Goal: Find specific page/section: Find specific page/section

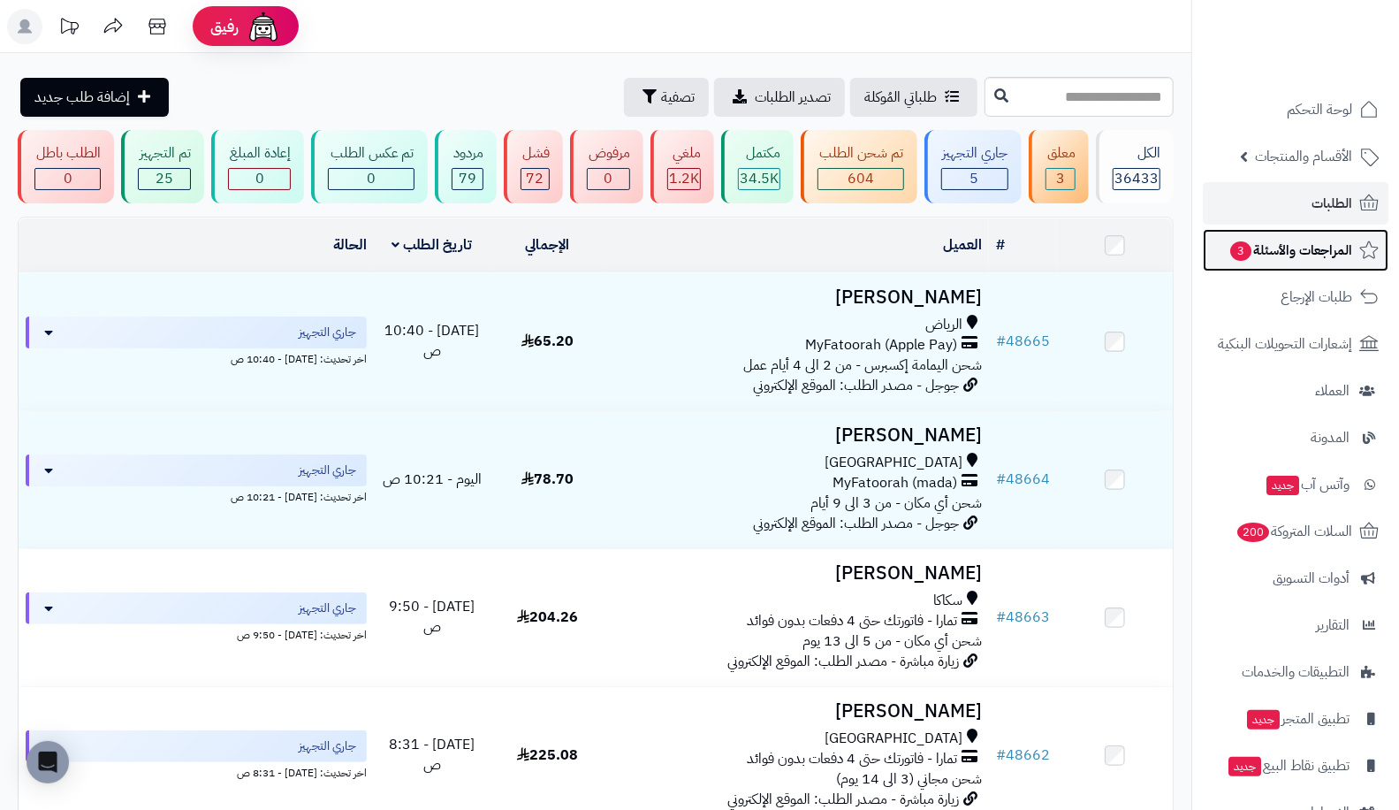
click at [1266, 244] on span "المراجعات والأسئلة 3" at bounding box center [1291, 250] width 124 height 25
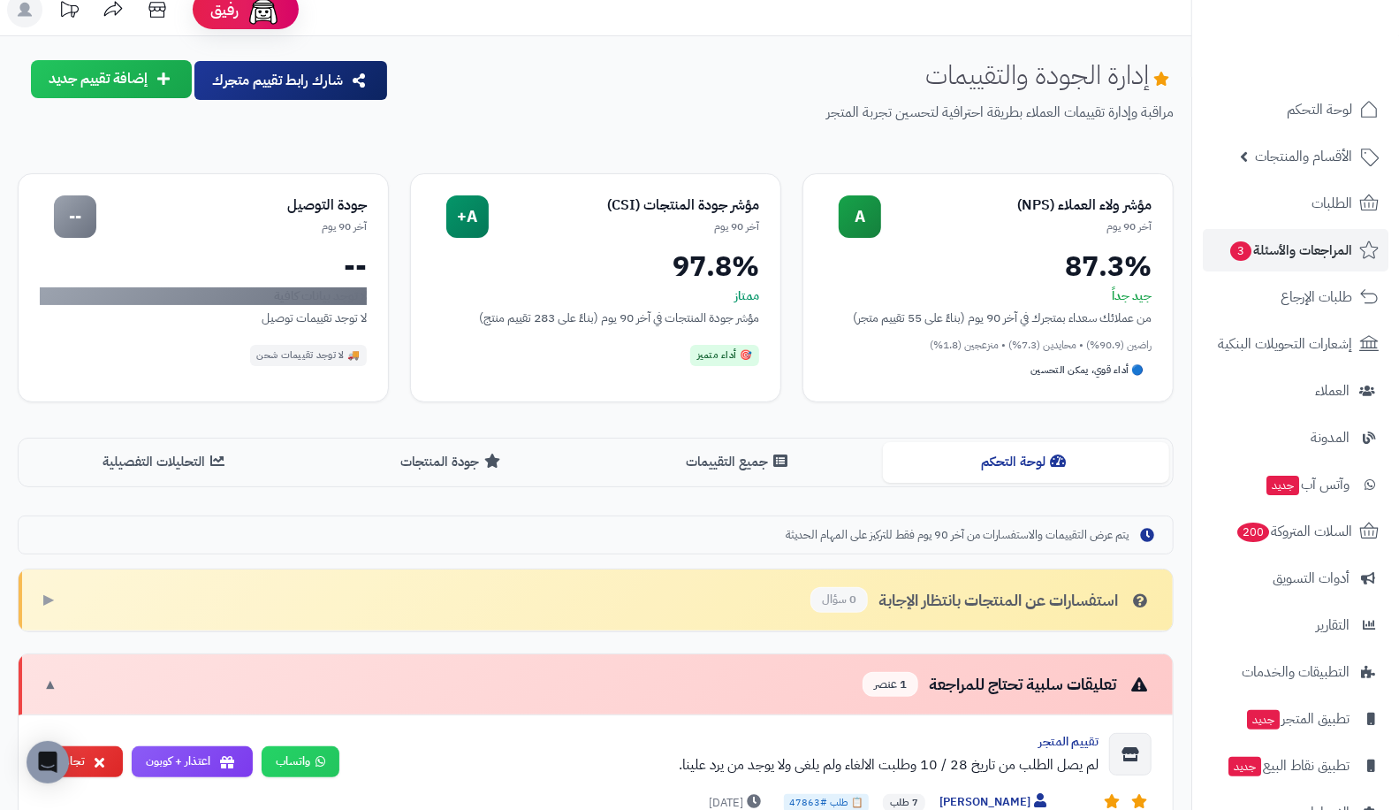
scroll to position [16, 0]
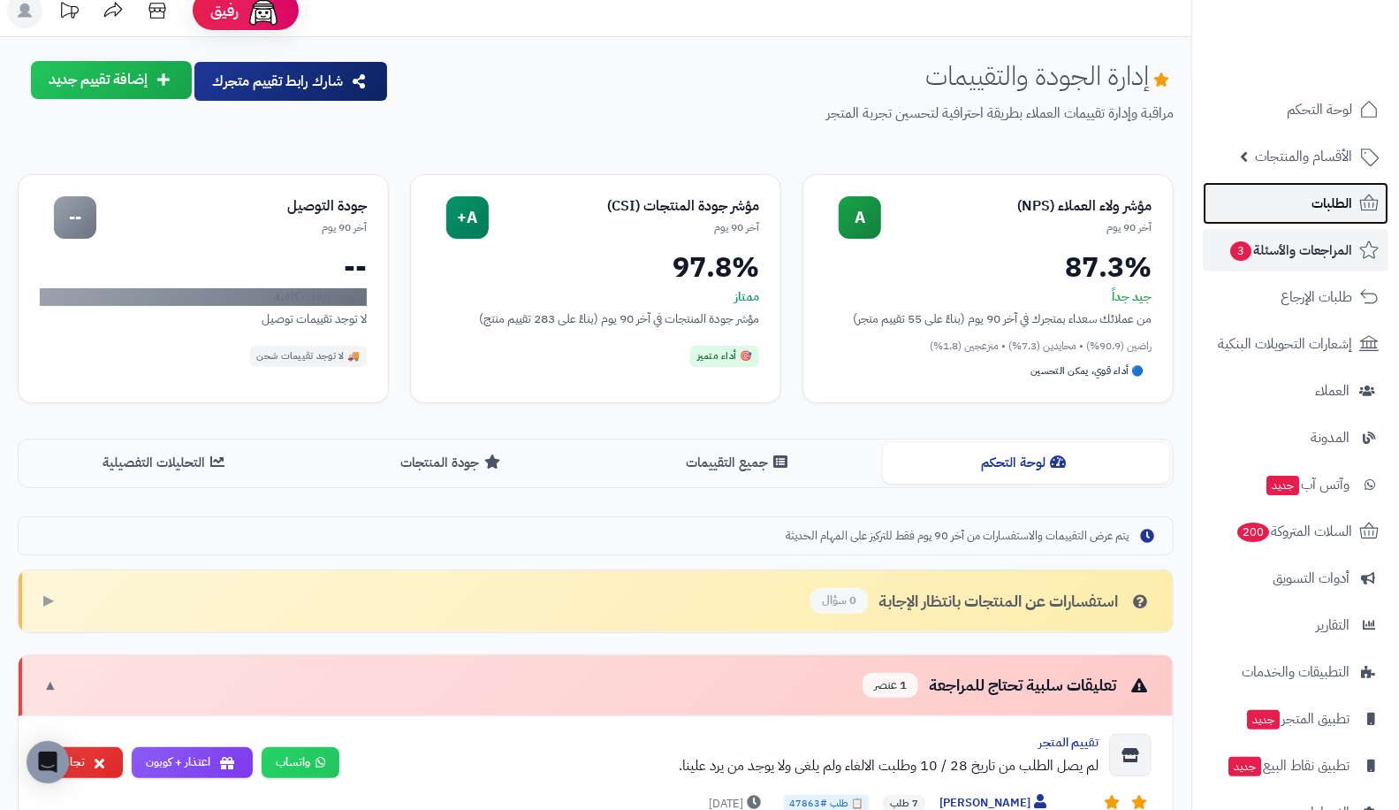
click at [1341, 201] on span "الطلبات" at bounding box center [1332, 203] width 41 height 25
